Goal: Transaction & Acquisition: Purchase product/service

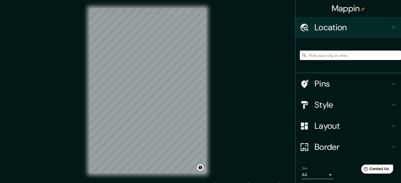
click at [323, 54] on input "Pick your city or area" at bounding box center [350, 56] width 101 height 10
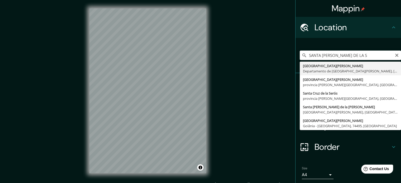
type input "[GEOGRAPHIC_DATA][PERSON_NAME], [GEOGRAPHIC_DATA][PERSON_NAME], [GEOGRAPHIC_DAT…"
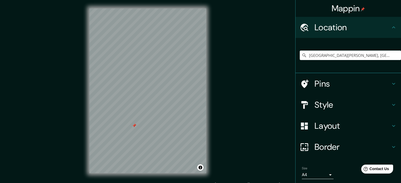
scroll to position [18, 0]
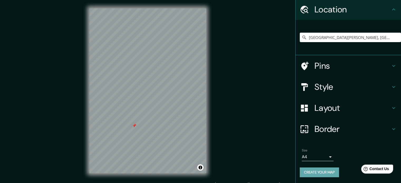
click at [333, 169] on button "Create your map" at bounding box center [319, 173] width 39 height 10
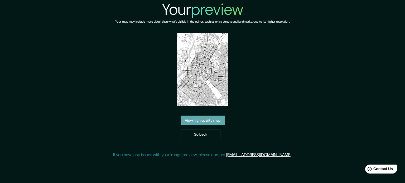
click at [190, 120] on link "View high quality map" at bounding box center [203, 121] width 44 height 10
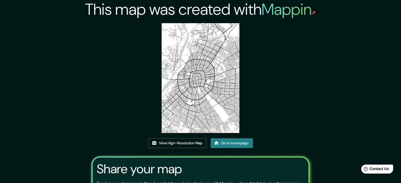
click at [188, 142] on link "View High-Resolution Map" at bounding box center [178, 144] width 58 height 10
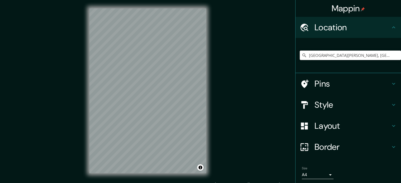
click at [343, 51] on input "[GEOGRAPHIC_DATA][PERSON_NAME], [GEOGRAPHIC_DATA][PERSON_NAME], [GEOGRAPHIC_DAT…" at bounding box center [350, 56] width 101 height 10
click at [343, 53] on input "[GEOGRAPHIC_DATA][PERSON_NAME], [GEOGRAPHIC_DATA][PERSON_NAME], [GEOGRAPHIC_DAT…" at bounding box center [350, 56] width 101 height 10
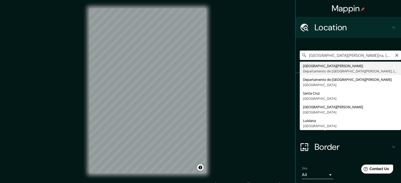
type input "[GEOGRAPHIC_DATA][PERSON_NAME], [GEOGRAPHIC_DATA][PERSON_NAME], [GEOGRAPHIC_DAT…"
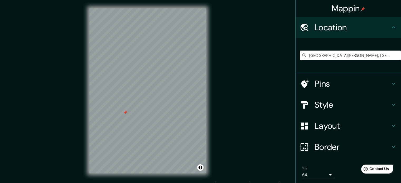
drag, startPoint x: 122, startPoint y: 114, endPoint x: 126, endPoint y: 116, distance: 4.3
click at [126, 115] on div at bounding box center [125, 113] width 4 height 4
drag, startPoint x: 131, startPoint y: 118, endPoint x: 131, endPoint y: 130, distance: 11.6
click at [131, 130] on div at bounding box center [130, 129] width 4 height 4
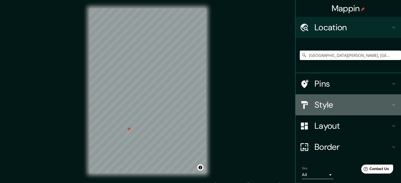
click at [343, 106] on h4 "Style" at bounding box center [353, 105] width 76 height 11
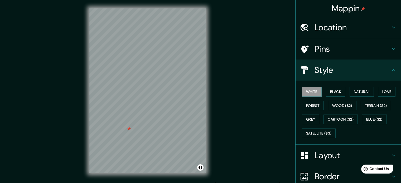
scroll to position [47, 0]
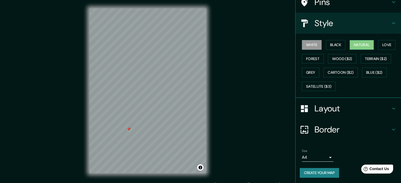
click at [359, 46] on button "Natural" at bounding box center [362, 45] width 24 height 10
click at [321, 173] on button "Create your map" at bounding box center [319, 173] width 39 height 10
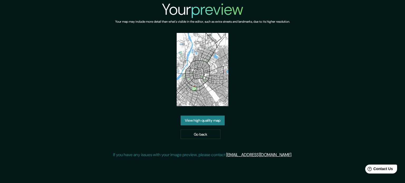
click at [205, 120] on link "View high quality map" at bounding box center [203, 121] width 44 height 10
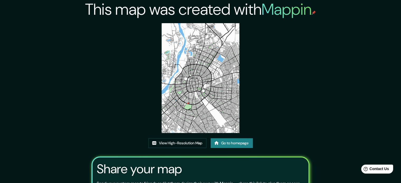
click at [227, 144] on link "Go to homepage" at bounding box center [232, 144] width 42 height 10
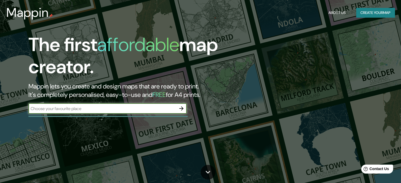
click at [159, 110] on input "text" at bounding box center [103, 109] width 148 height 6
type input "SANTA CRUZ DE LA SIERRA"
click at [182, 108] on icon "button" at bounding box center [181, 109] width 6 height 6
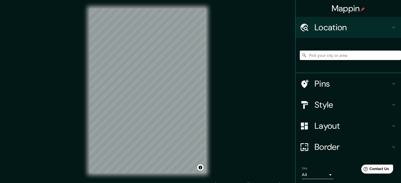
click at [322, 55] on input "Pick your city or area" at bounding box center [350, 56] width 101 height 10
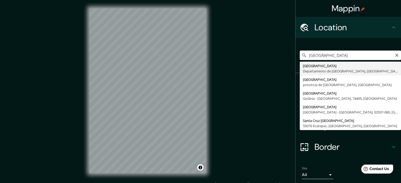
type input "[GEOGRAPHIC_DATA][PERSON_NAME], [GEOGRAPHIC_DATA][PERSON_NAME], [GEOGRAPHIC_DAT…"
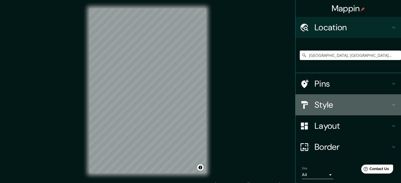
click at [343, 102] on h4 "Style" at bounding box center [353, 105] width 76 height 11
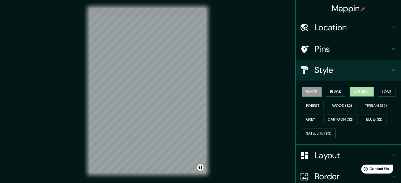
click at [357, 88] on button "Natural" at bounding box center [362, 92] width 24 height 10
